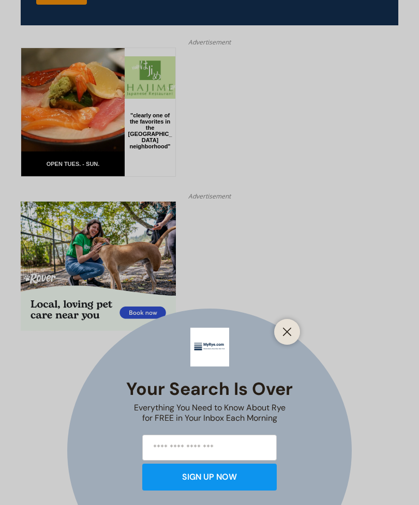
scroll to position [3264, 0]
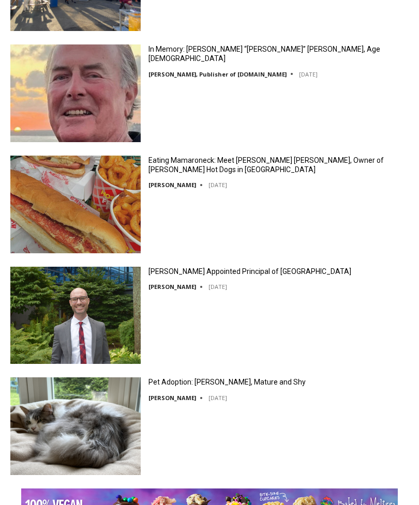
scroll to position [1674, 0]
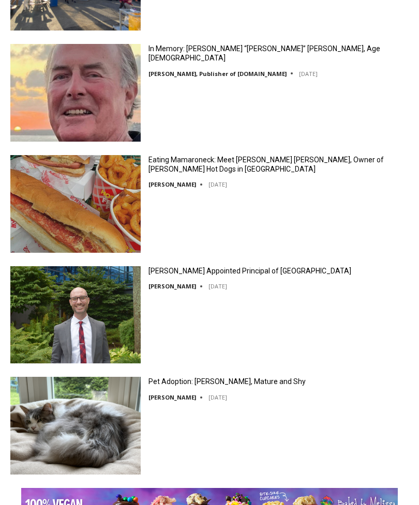
click at [190, 168] on link "Eating Mamaroneck: Meet [PERSON_NAME] [PERSON_NAME], Owner of [PERSON_NAME] Hot…" at bounding box center [278, 164] width 260 height 19
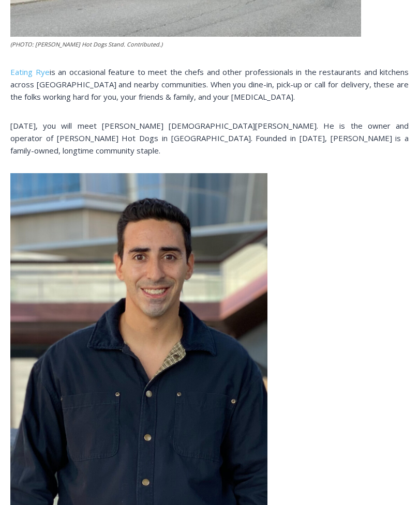
scroll to position [785, 0]
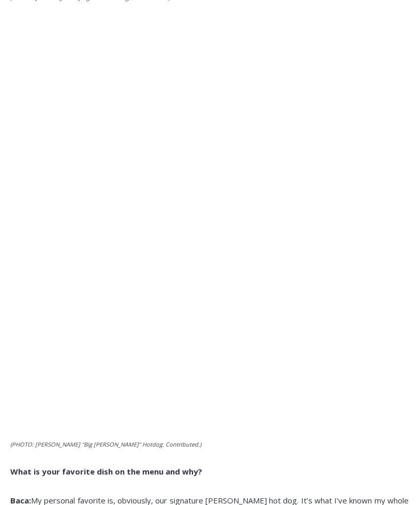
scroll to position [2689, 0]
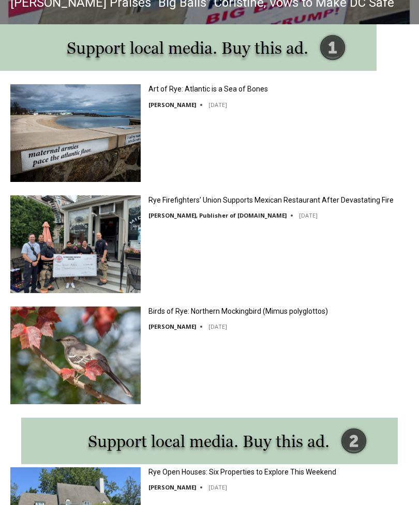
scroll to position [1028, 0]
click at [237, 93] on link "Art of Rye: Atlantic is a Sea of Bones" at bounding box center [208, 88] width 120 height 9
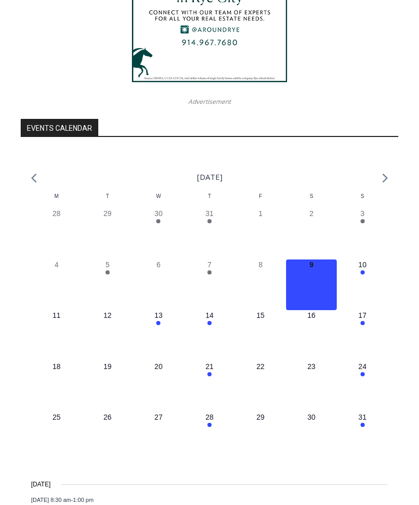
scroll to position [2753, 0]
